Goal: Complete application form

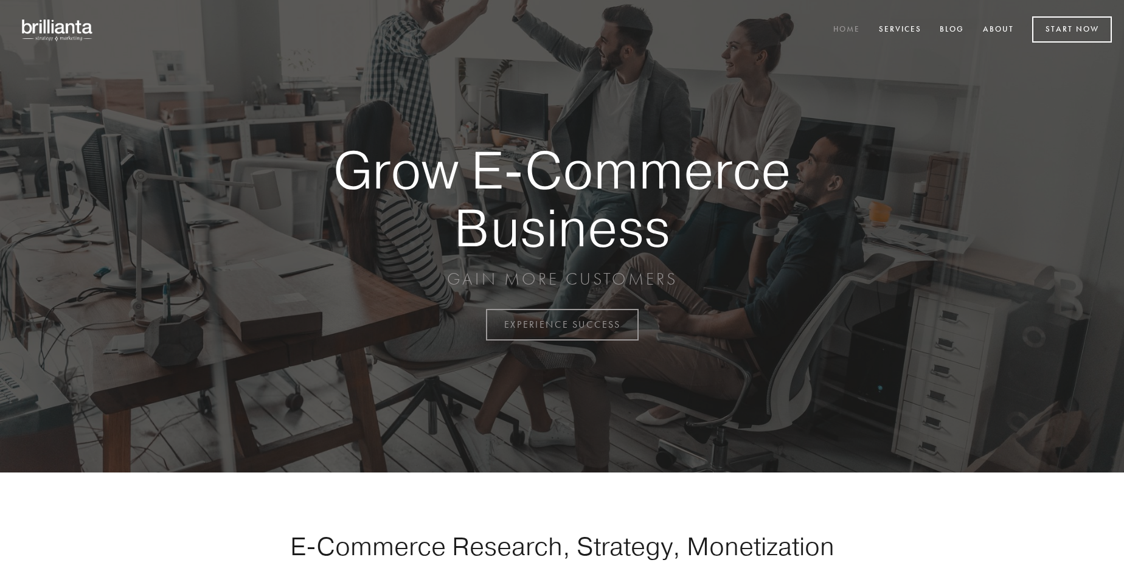
scroll to position [3188, 0]
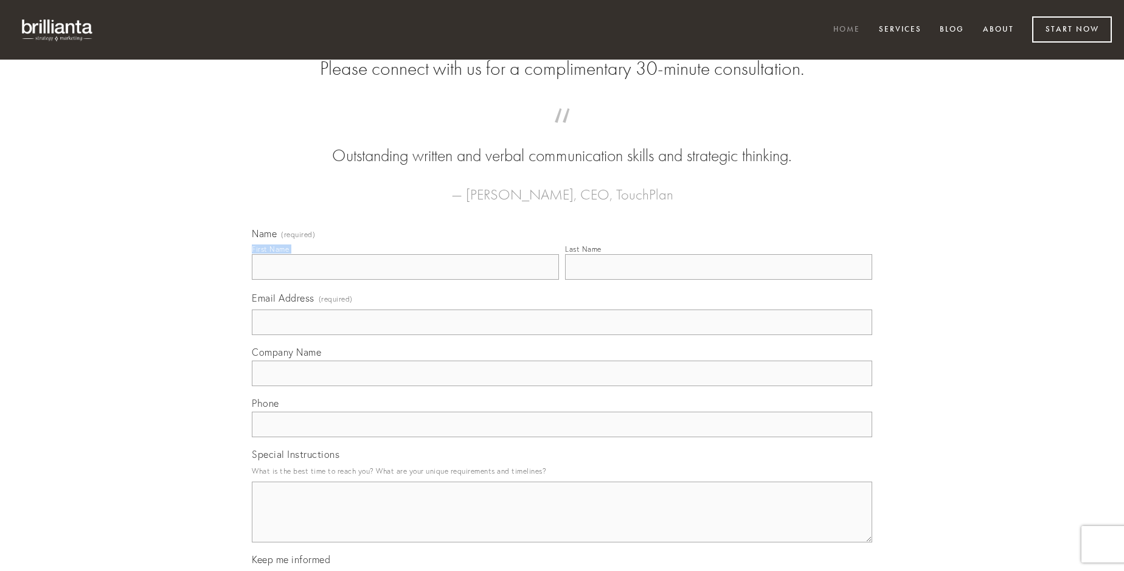
type input "[PERSON_NAME]"
click at [718, 280] on input "Last Name" at bounding box center [718, 267] width 307 height 26
type input "[PERSON_NAME]"
click at [562, 335] on input "Email Address (required)" at bounding box center [562, 323] width 620 height 26
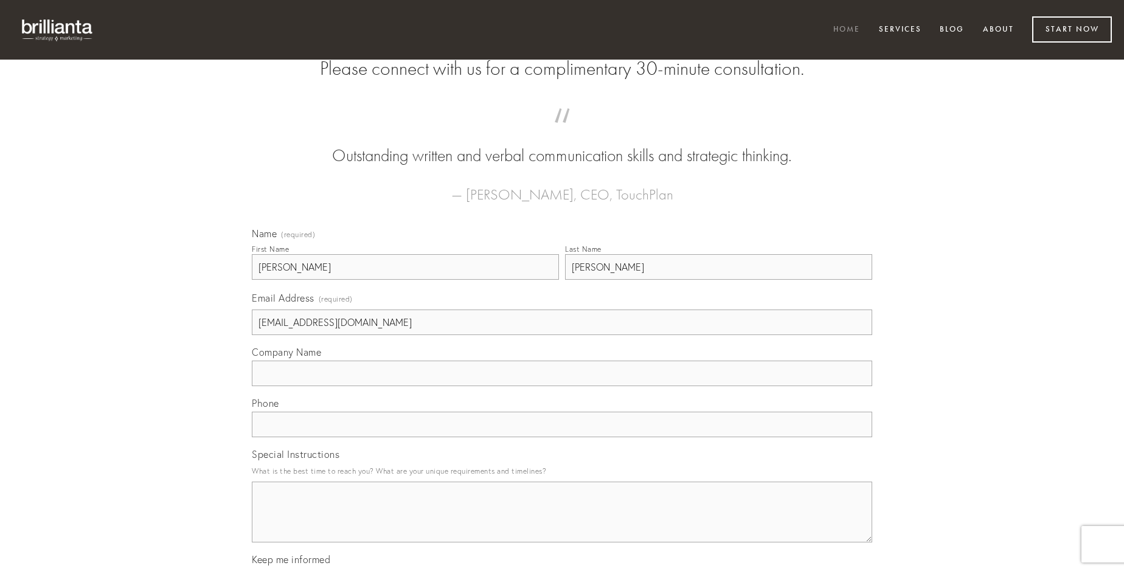
type input "[EMAIL_ADDRESS][DOMAIN_NAME]"
click at [562, 386] on input "Company Name" at bounding box center [562, 374] width 620 height 26
type input "curso"
click at [562, 437] on input "text" at bounding box center [562, 425] width 620 height 26
click at [562, 523] on textarea "Special Instructions" at bounding box center [562, 512] width 620 height 61
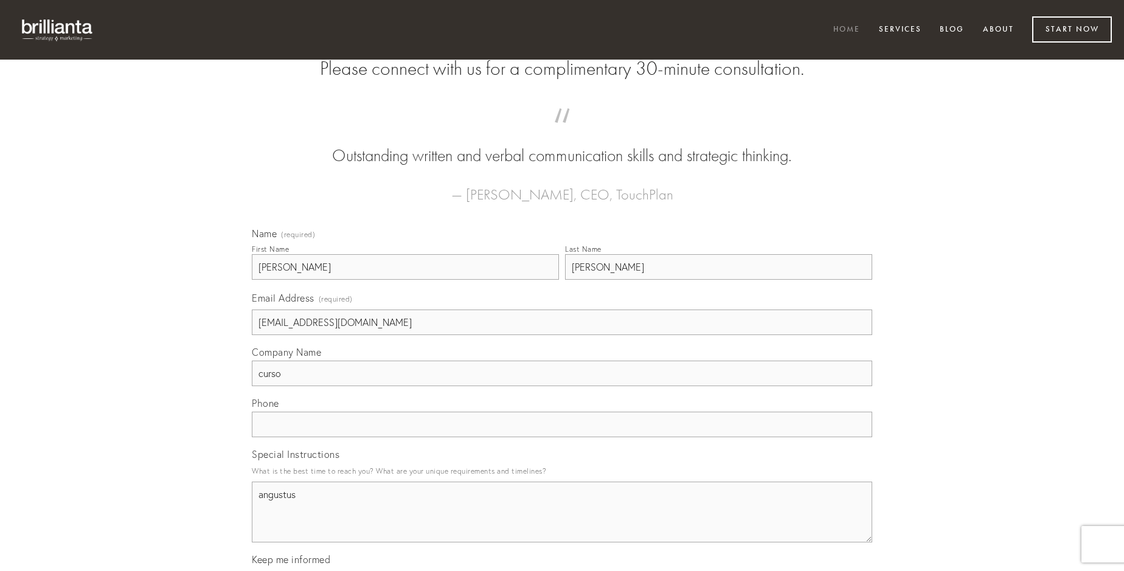
type textarea "angustus"
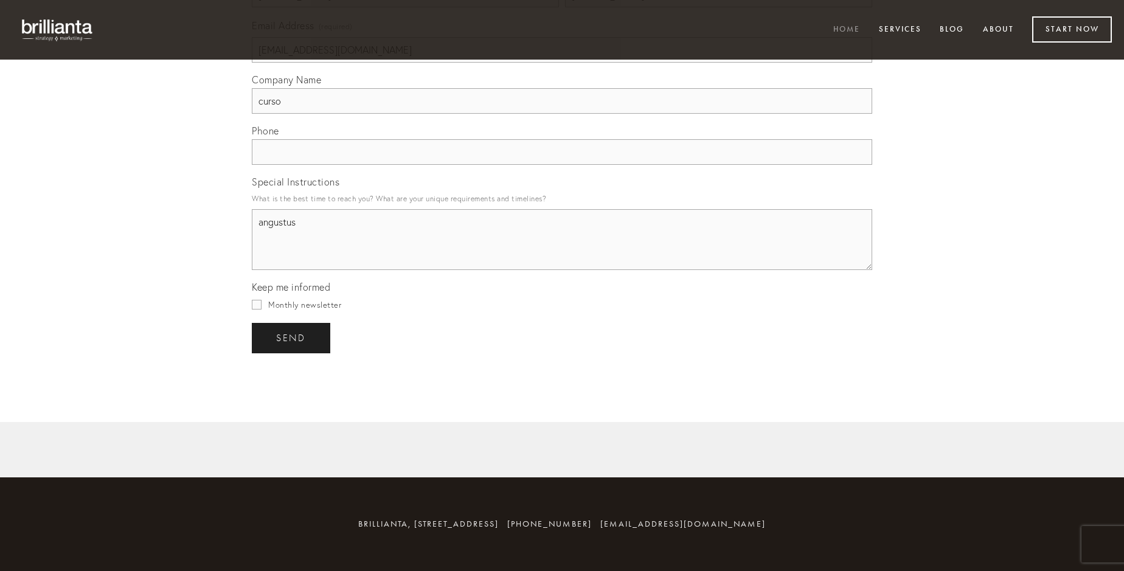
click at [292, 338] on span "send" at bounding box center [291, 338] width 30 height 11
